Goal: Find specific page/section: Find specific page/section

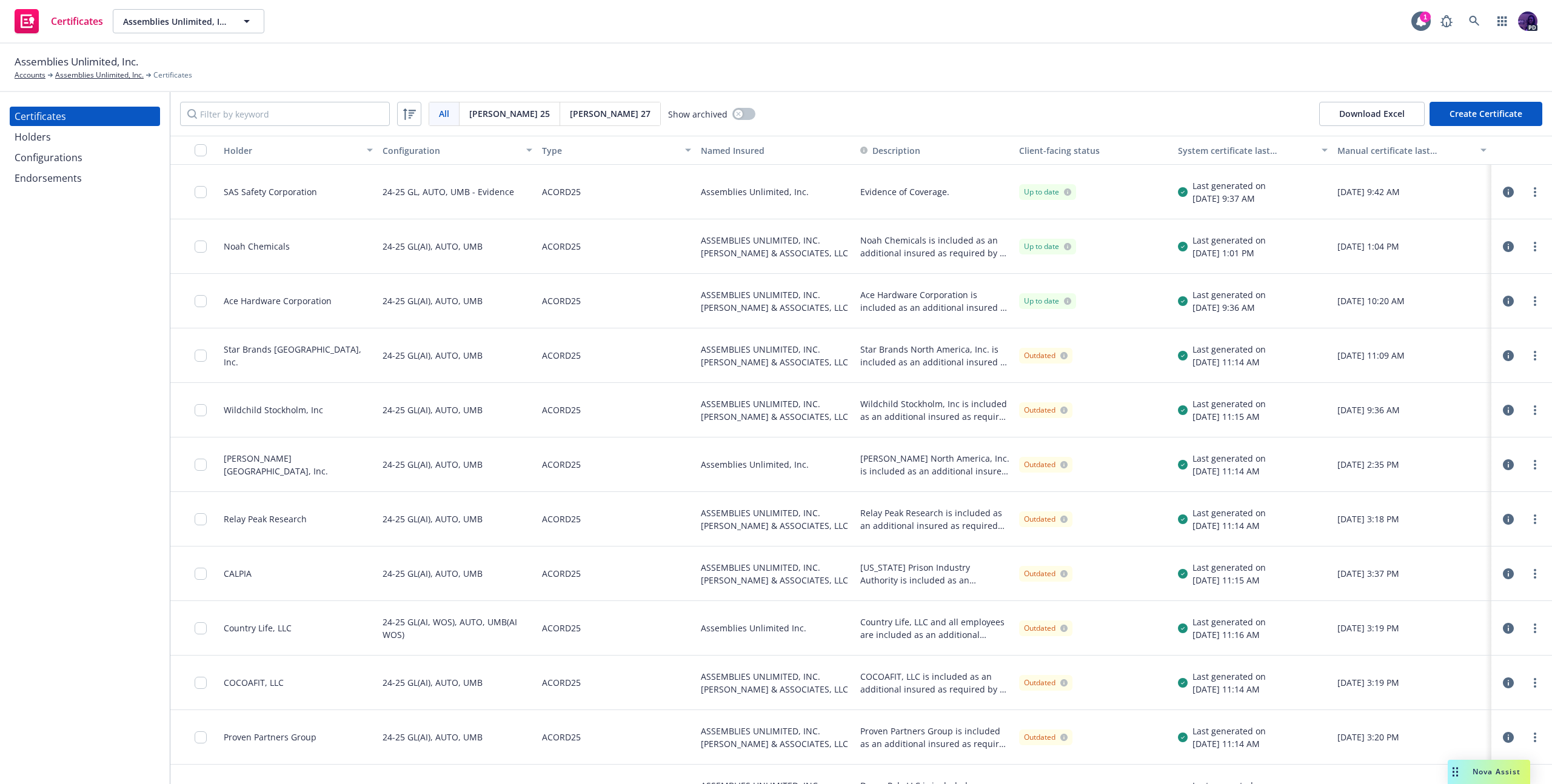
click at [120, 141] on div "Holders" at bounding box center [85, 137] width 141 height 19
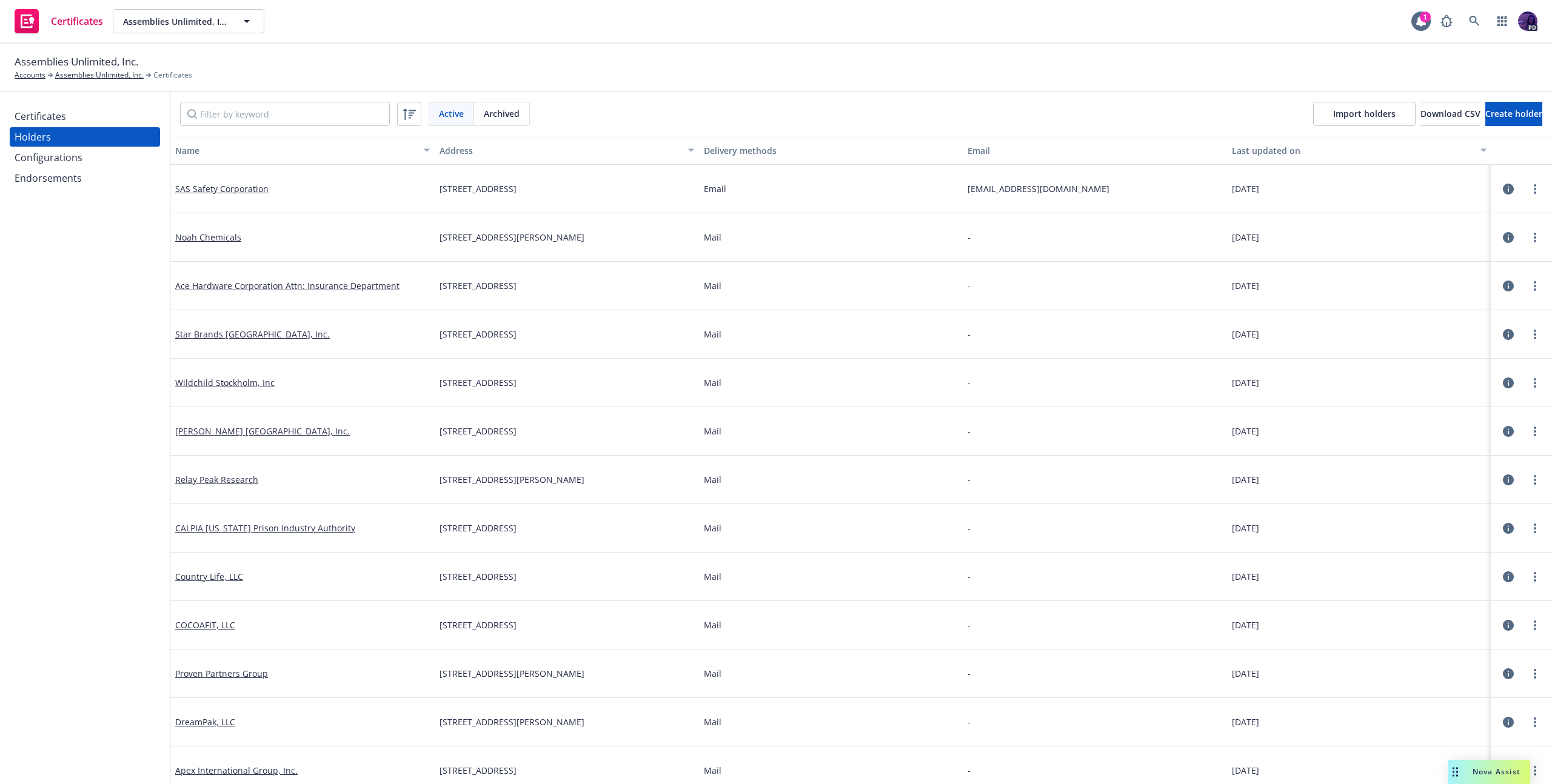
click at [117, 122] on div "Certificates" at bounding box center [85, 116] width 141 height 19
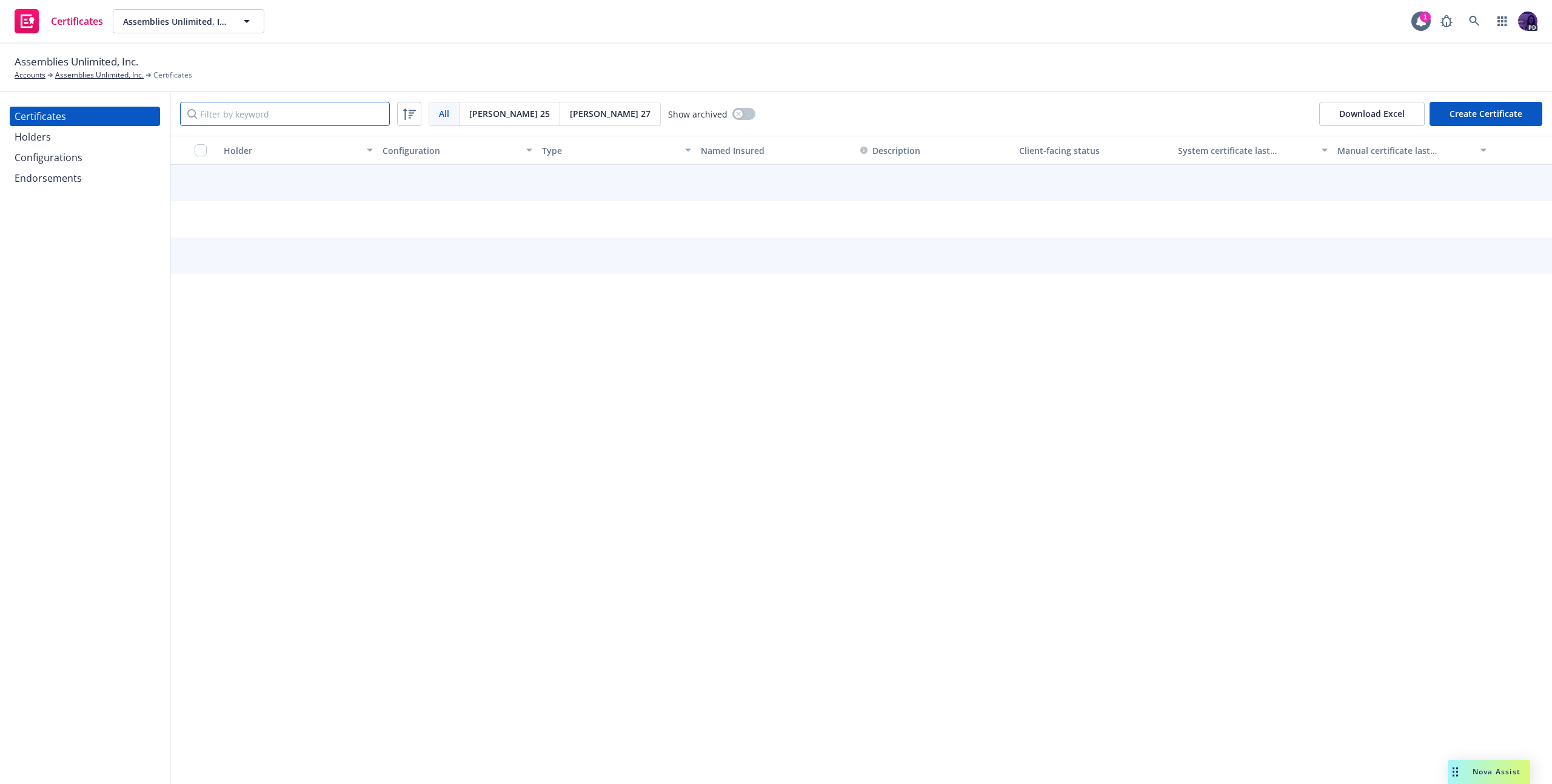
click at [225, 118] on input "Filter by keyword" at bounding box center [285, 114] width 210 height 24
type input "s"
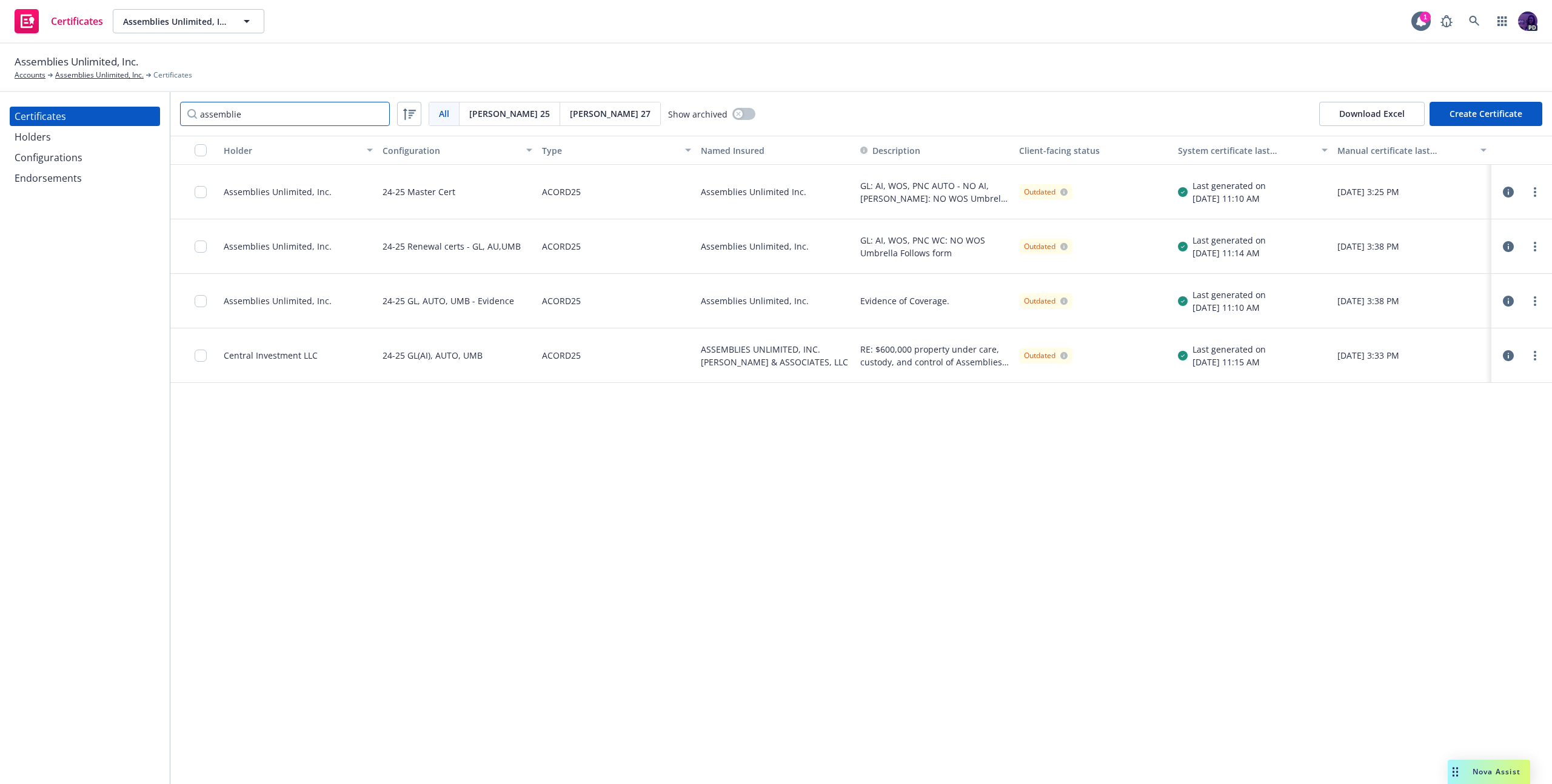
type input "assemblie"
